Goal: Transaction & Acquisition: Obtain resource

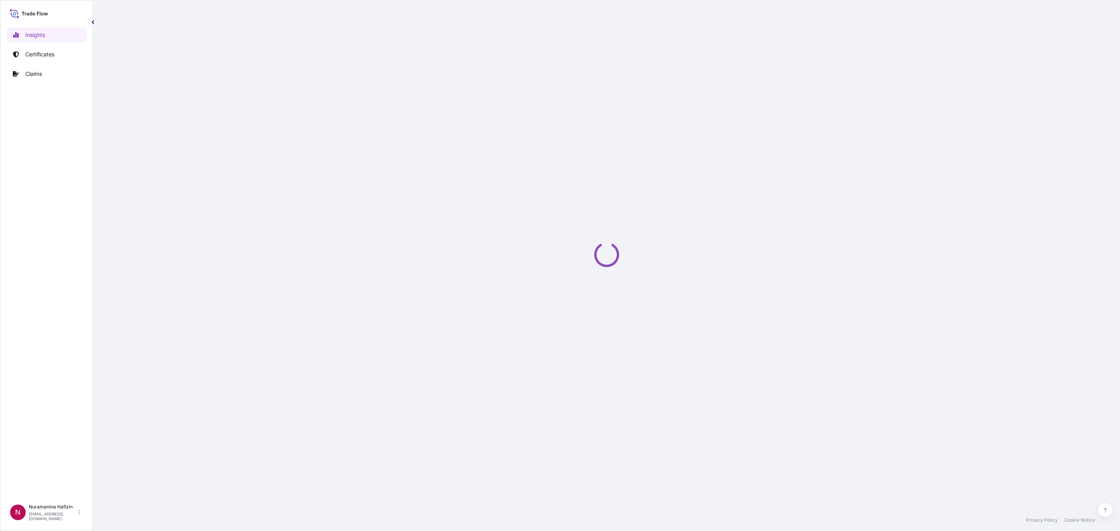
select select "2025"
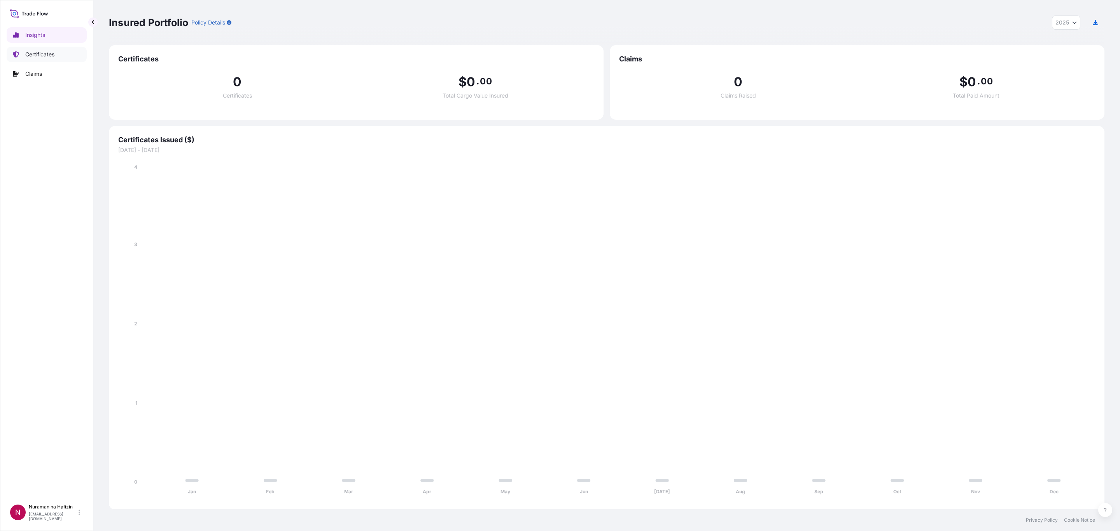
click at [29, 56] on p "Certificates" at bounding box center [39, 55] width 29 height 8
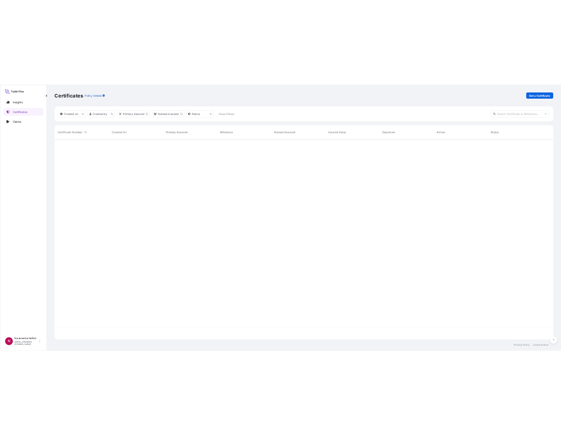
scroll to position [281, 427]
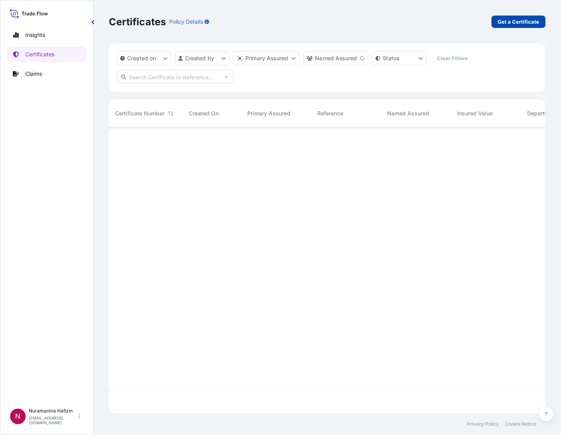
click at [517, 26] on link "Get a Certificate" at bounding box center [518, 22] width 54 height 12
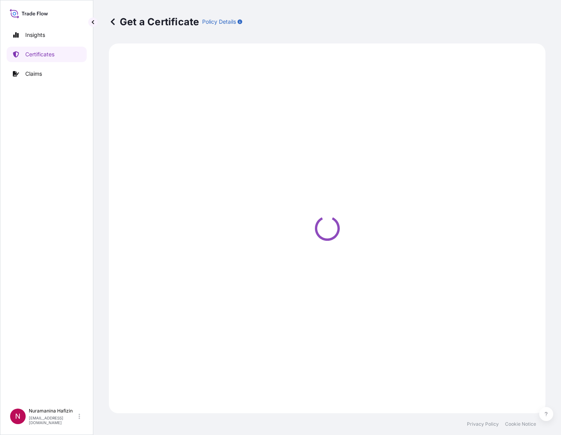
select select "Barge"
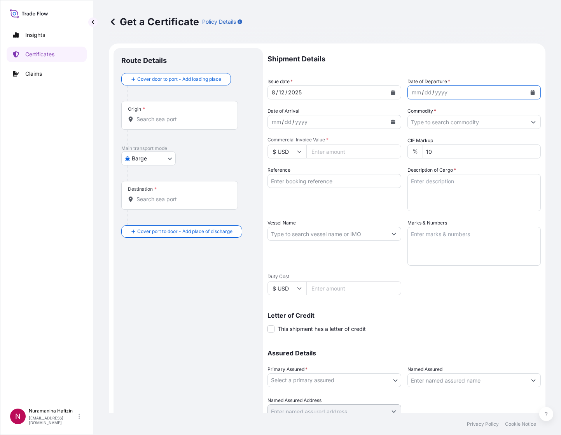
click at [526, 97] on button "Calendar" at bounding box center [532, 92] width 12 height 12
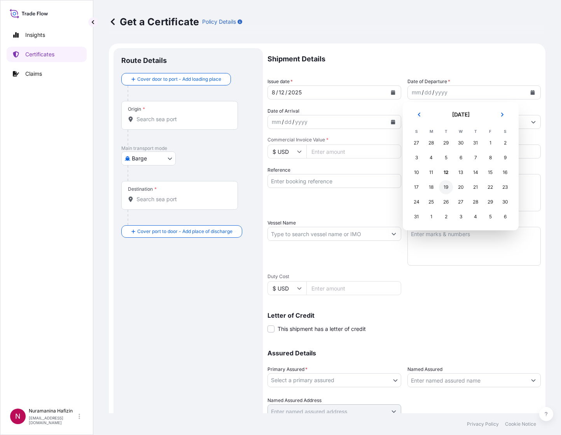
click at [445, 187] on div "19" at bounding box center [446, 187] width 14 height 14
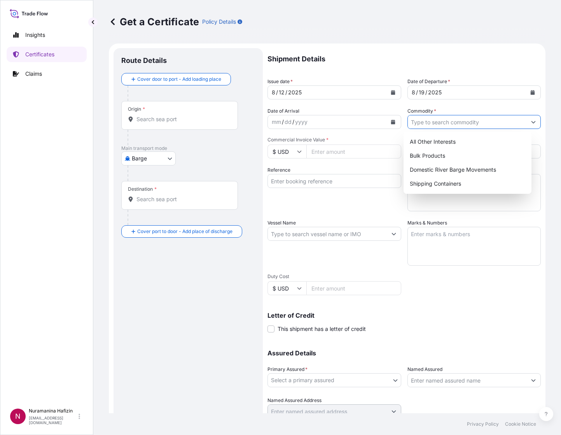
click at [531, 121] on icon "Show suggestions" at bounding box center [533, 122] width 5 height 5
click at [446, 183] on div "Shipping Containers" at bounding box center [468, 184] width 122 height 14
type input "Shipping Containers"
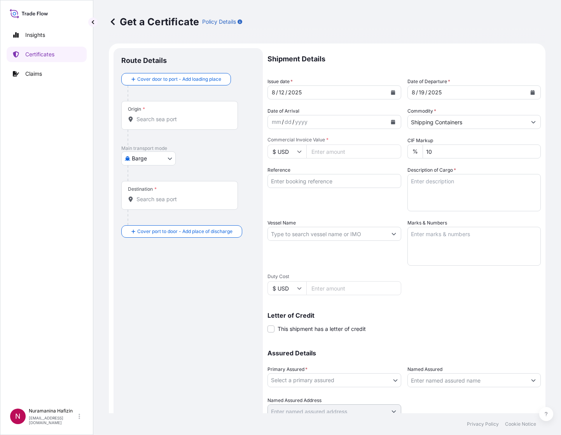
drag, startPoint x: 330, startPoint y: 153, endPoint x: 350, endPoint y: 149, distance: 20.6
click at [330, 153] on input "Commercial Invoice Value *" at bounding box center [353, 152] width 95 height 14
paste input "9794.40"
type input "9794.40"
drag, startPoint x: 306, startPoint y: 178, endPoint x: 310, endPoint y: 177, distance: 4.7
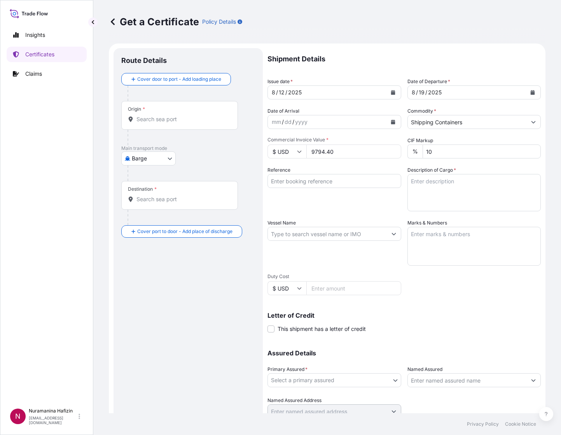
click at [306, 178] on input "Reference" at bounding box center [334, 181] width 134 height 14
paste input "B000232669"
type input "B000232669"
click at [461, 194] on textarea "Description of Cargo *" at bounding box center [474, 192] width 134 height 37
paste textarea "B000232669"
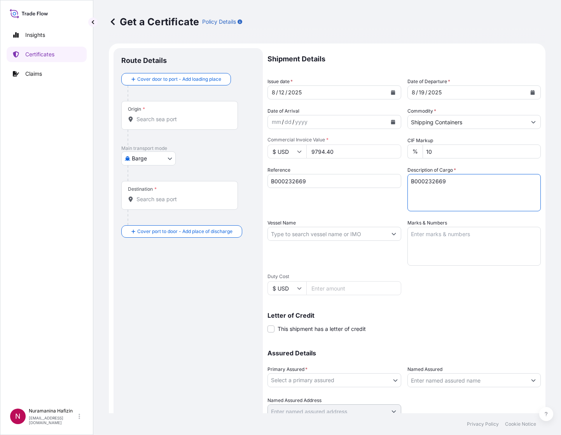
type textarea "B000232669"
click at [448, 191] on textarea "Description of Cargo *" at bounding box center [474, 192] width 134 height 37
paste textarea "22"
click at [432, 182] on textarea "22" at bounding box center [474, 192] width 134 height 37
paste textarea "PAILS LOADED ONTO 2 PALLETS SOLSPERSE(TM) 86000"
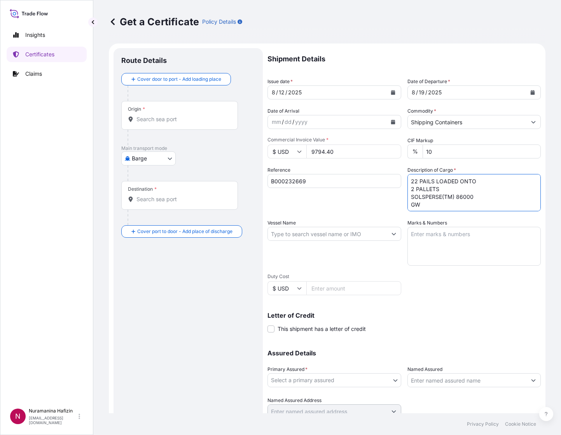
scroll to position [5, 0]
click at [445, 197] on textarea "22 PAILS LOADED ONTO 2 PALLETS SOLSPERSE(TM) 86000 GW NW" at bounding box center [474, 192] width 134 height 37
paste textarea "508.2000"
click at [444, 209] on textarea "22 PAILS LOADED ONTO 2 PALLETS SOLSPERSE(TM) 86000 GW 508.20 KG NW" at bounding box center [474, 192] width 134 height 37
paste textarea "440.0000"
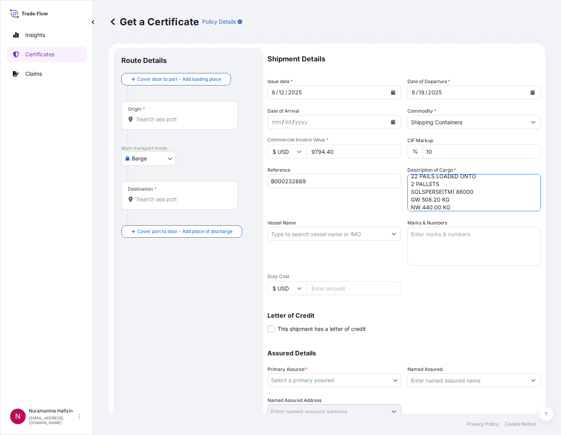
type textarea "22 PAILS LOADED ONTO 2 PALLETS SOLSPERSE(TM) 86000 GW 508.20 KG NW 440.00 KG"
click at [330, 229] on input "Vessel Name" at bounding box center [327, 234] width 119 height 14
paste input "MAERSK STADELHORN"
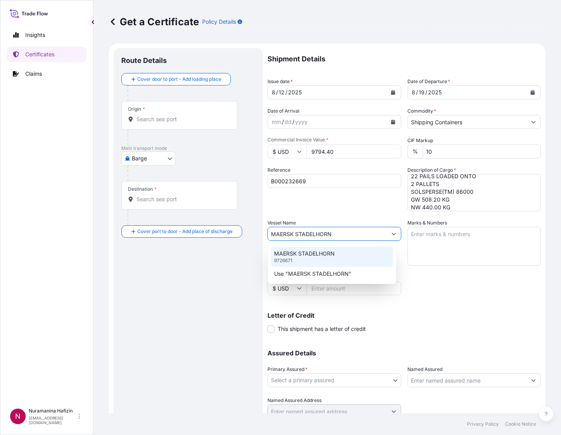
click at [304, 255] on p "MAERSK STADELHORN" at bounding box center [304, 254] width 61 height 8
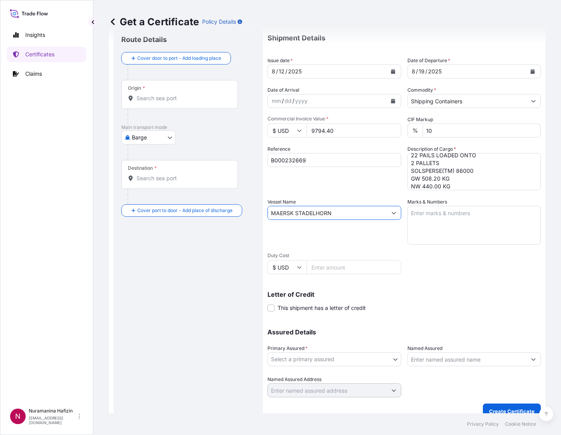
scroll to position [31, 0]
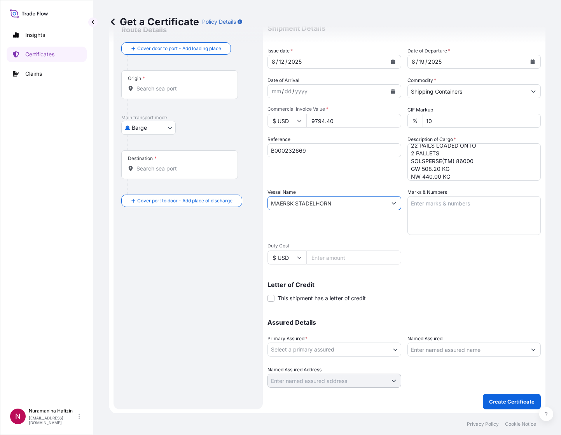
type input "MAERSK STADELHORN"
click at [365, 342] on body "Insights Certificates Claims N Nuramanina Hafizin nuramanina.hafizin@psabdp.com…" at bounding box center [280, 217] width 561 height 435
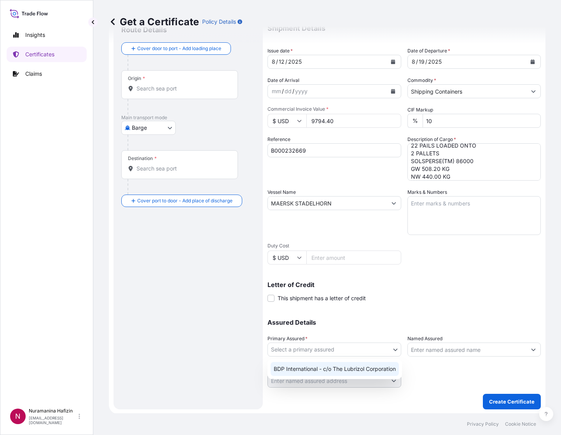
click at [295, 372] on div "BDP International - c/o The Lubrizol Corporation" at bounding box center [335, 369] width 128 height 14
select select "31972"
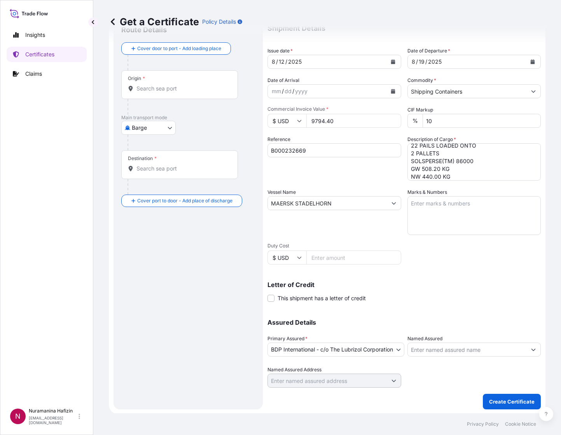
click at [460, 354] on input "Named Assured" at bounding box center [467, 350] width 119 height 14
paste input "INKSTREAM COLOUR PRIVATE LIMITED"
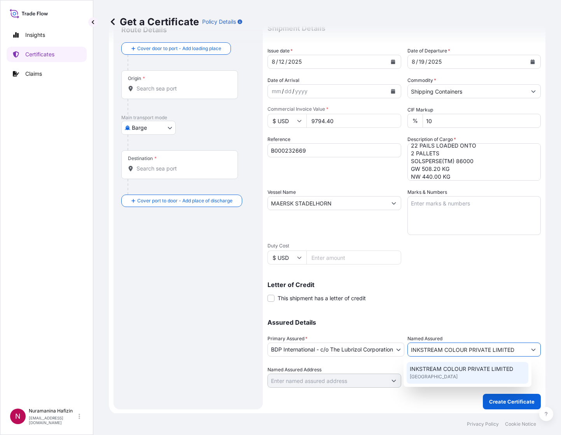
click at [463, 366] on span "INKSTREAM COLOUR PRIVATE LIMITED" at bounding box center [461, 369] width 103 height 8
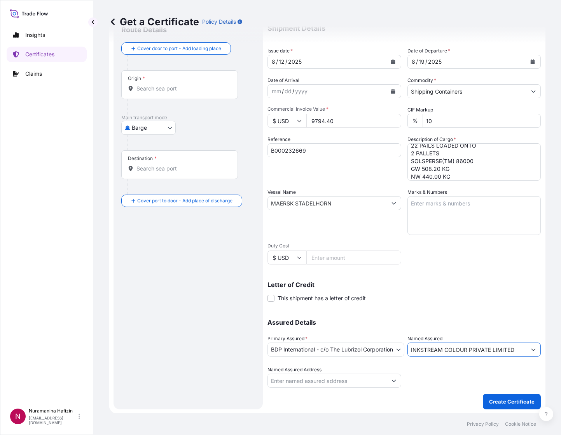
type input "INKSTREAM COLOUR PRIVATE LIMITED"
click at [478, 292] on div "Letter of Credit This shipment has a letter of credit Letter of credit * Letter…" at bounding box center [403, 292] width 273 height 21
click at [146, 125] on body "15 options available. 0 options available. 1 option available. Insights Certifi…" at bounding box center [280, 217] width 561 height 435
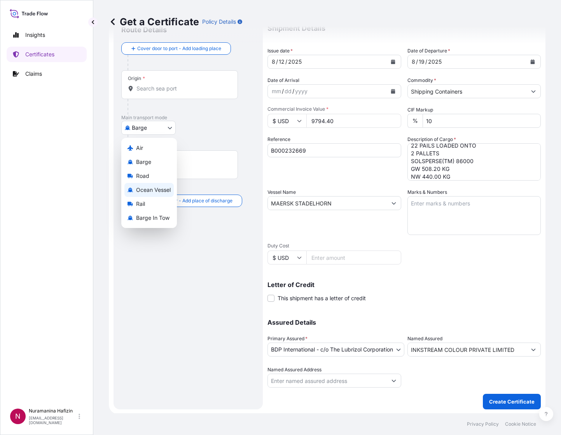
click at [147, 189] on span "Ocean Vessel" at bounding box center [153, 190] width 35 height 8
select select "Ocean Vessel"
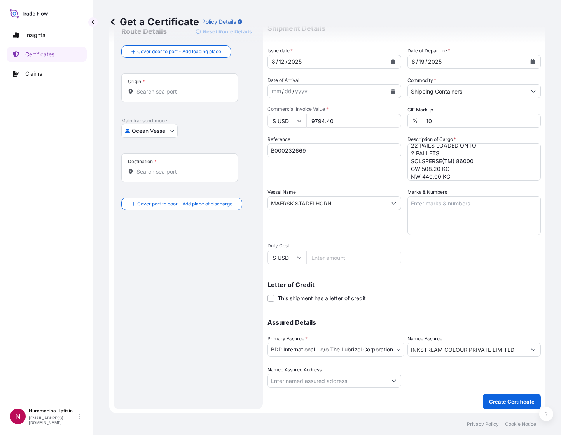
click at [180, 89] on input "Origin *" at bounding box center [182, 92] width 92 height 8
paste input "HUDDERSFIELD"
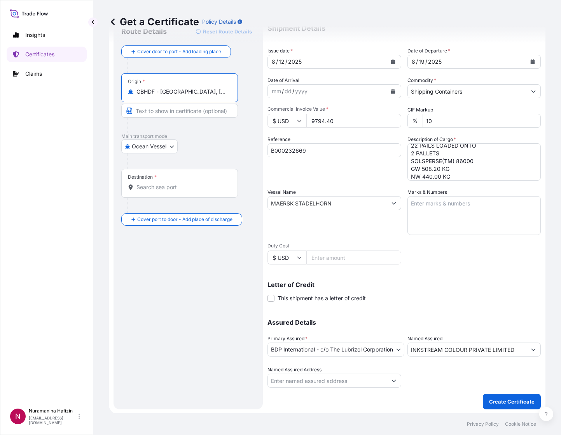
type input "GBHDF - Huddersfield, United Kingdom"
click at [180, 187] on input "Destination *" at bounding box center [182, 188] width 92 height 8
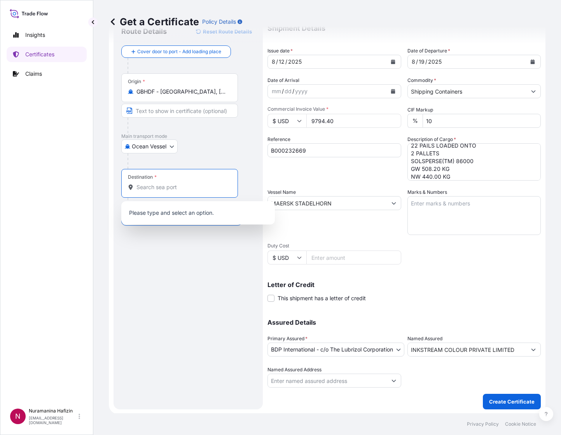
paste input "KOLKATA, INDIA"
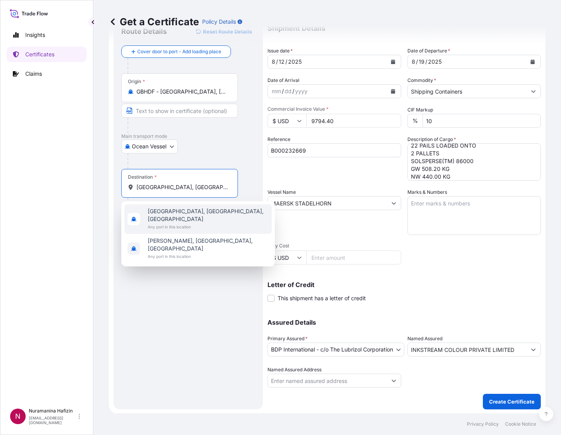
click at [225, 206] on div "Kolkata, West Bengal, India Any port in this location" at bounding box center [197, 219] width 147 height 30
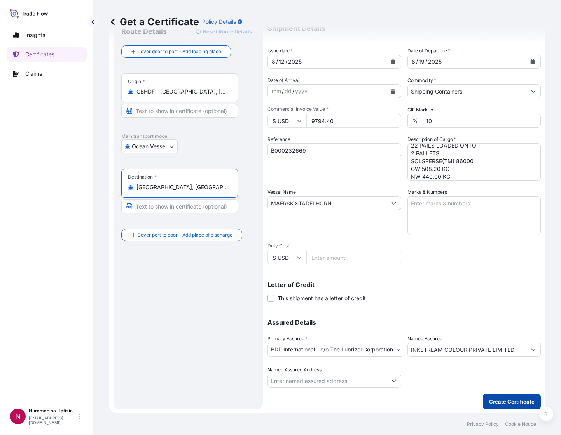
type input "Kolkata, West Bengal, India"
click at [510, 399] on p "Create Certificate" at bounding box center [511, 402] width 45 height 8
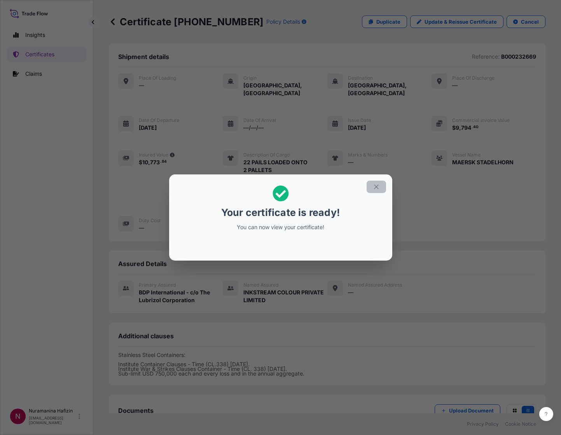
click at [380, 185] on button "button" at bounding box center [376, 187] width 19 height 12
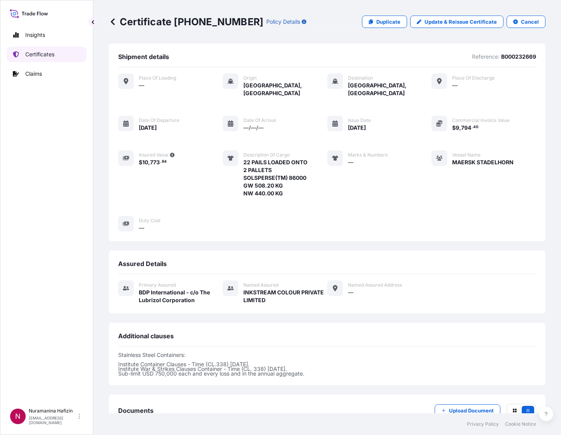
click at [37, 56] on p "Certificates" at bounding box center [39, 55] width 29 height 8
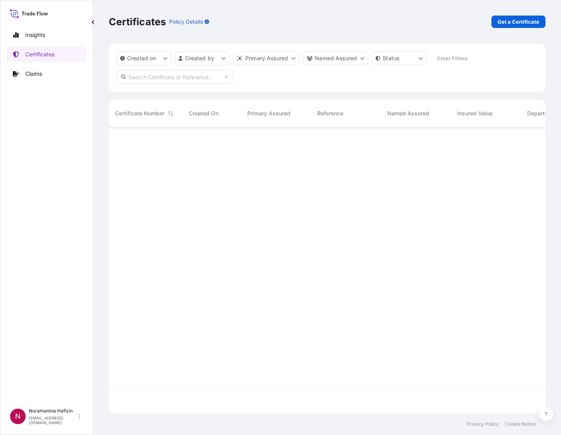
scroll to position [281, 427]
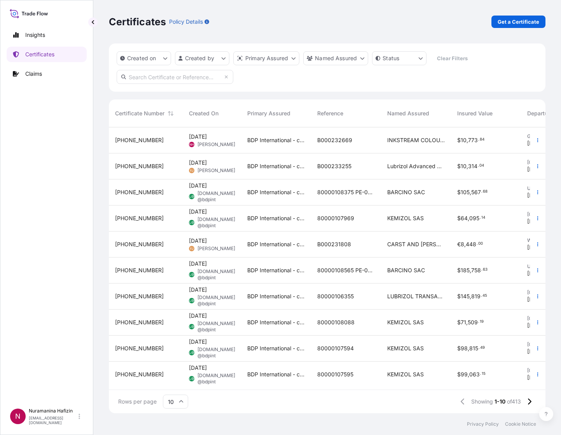
click at [197, 79] on input "text" at bounding box center [175, 77] width 117 height 14
paste input "B000232669"
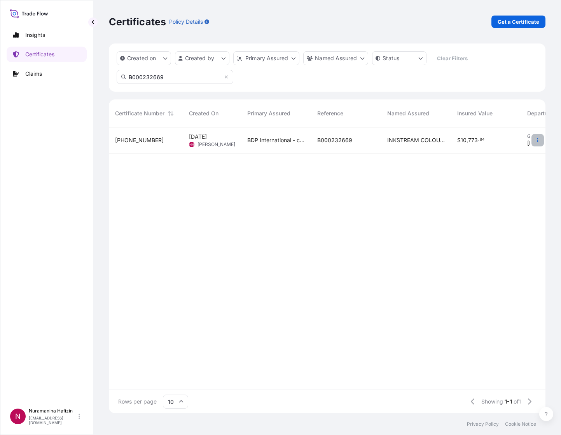
type input "B000232669"
click at [539, 143] on button "button" at bounding box center [537, 140] width 12 height 12
click at [493, 173] on p "Download certificate" at bounding box center [500, 170] width 52 height 8
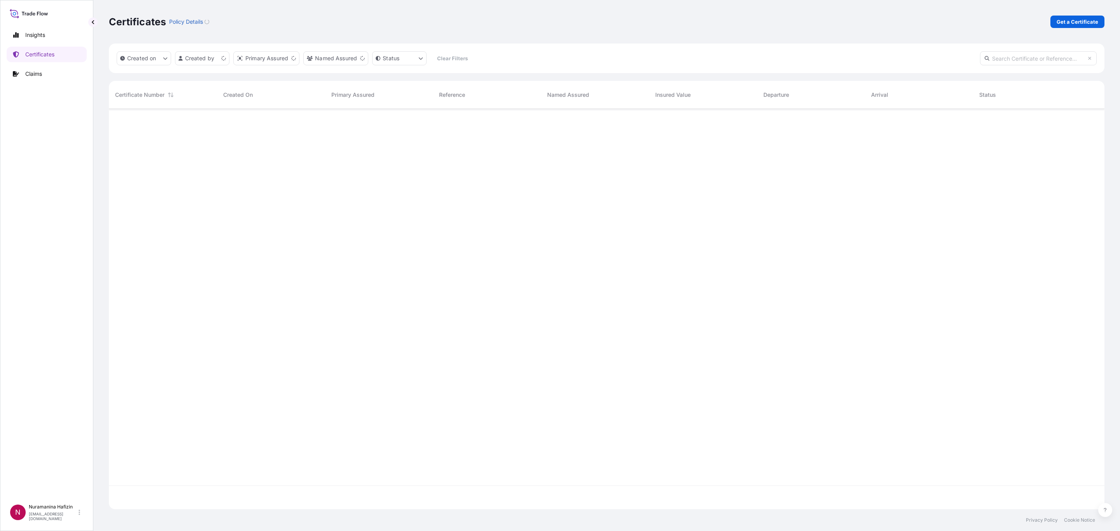
scroll to position [396, 986]
